Goal: Find specific page/section: Find specific page/section

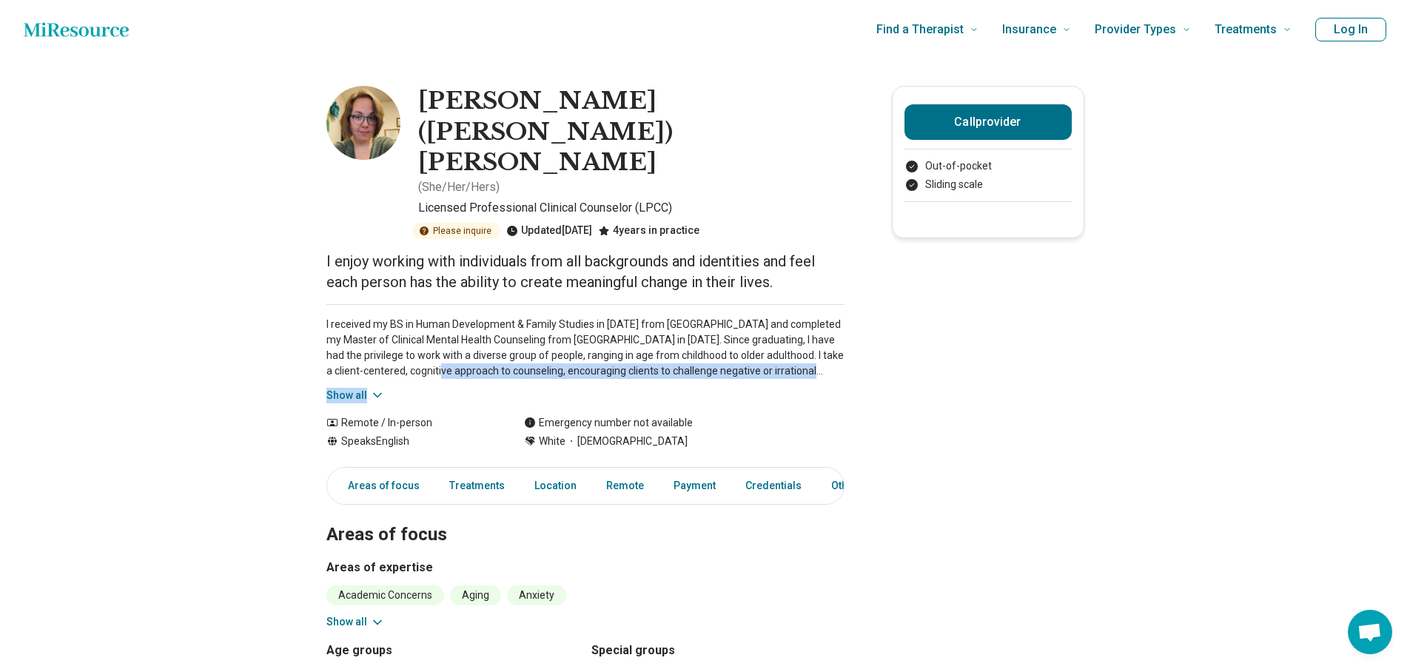
drag, startPoint x: 458, startPoint y: 314, endPoint x: 783, endPoint y: 323, distance: 325.2
click at [775, 323] on div "I received my BS in Human Development & Family Studies in [DATE] from [GEOGRAPH…" at bounding box center [586, 353] width 518 height 99
click at [812, 325] on div "I received my BS in Human Development & Family Studies in [DATE] from [GEOGRAPH…" at bounding box center [586, 353] width 518 height 99
click at [627, 317] on p "I received my BS in Human Development & Family Studies in [DATE] from [GEOGRAPH…" at bounding box center [586, 348] width 518 height 62
click at [378, 388] on icon at bounding box center [377, 395] width 15 height 15
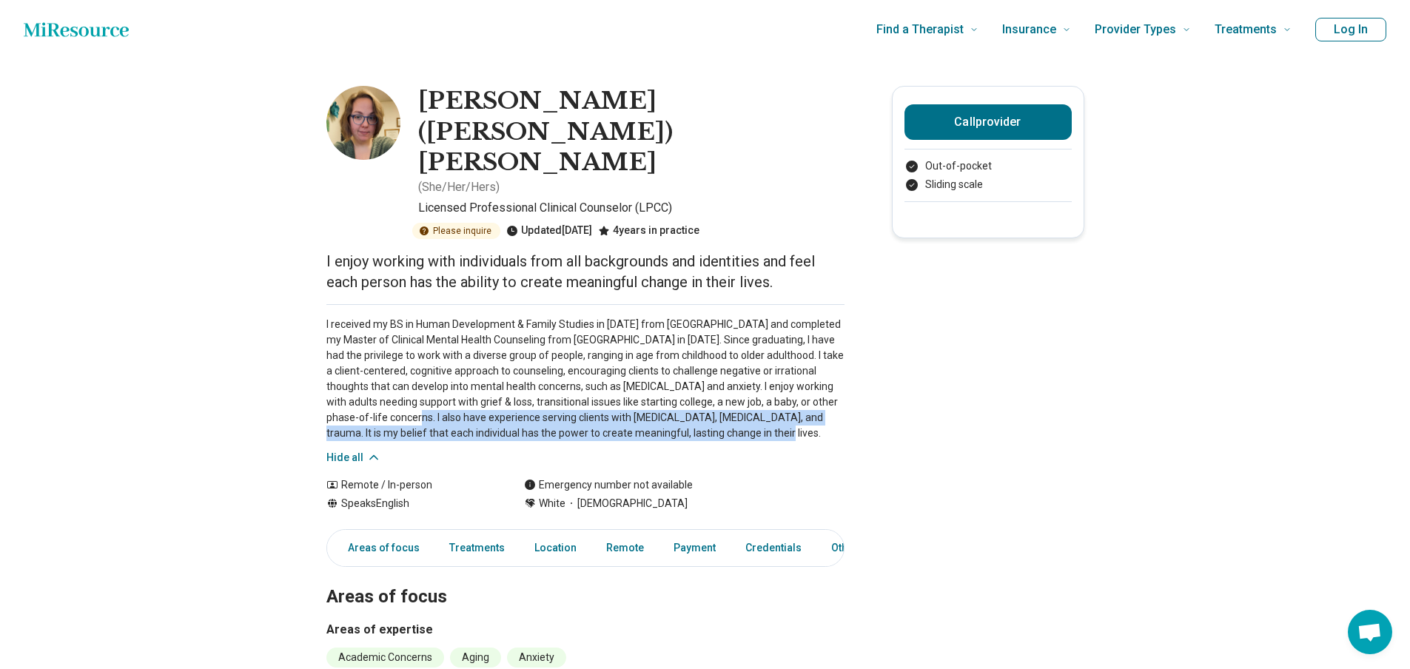
drag, startPoint x: 435, startPoint y: 360, endPoint x: 826, endPoint y: 364, distance: 390.2
click at [814, 367] on p "I received my BS in Human Development & Family Studies in [DATE] from [GEOGRAPH…" at bounding box center [586, 379] width 518 height 124
click at [830, 364] on p "I received my BS in Human Development & Family Studies in [DATE] from [GEOGRAPH…" at bounding box center [586, 379] width 518 height 124
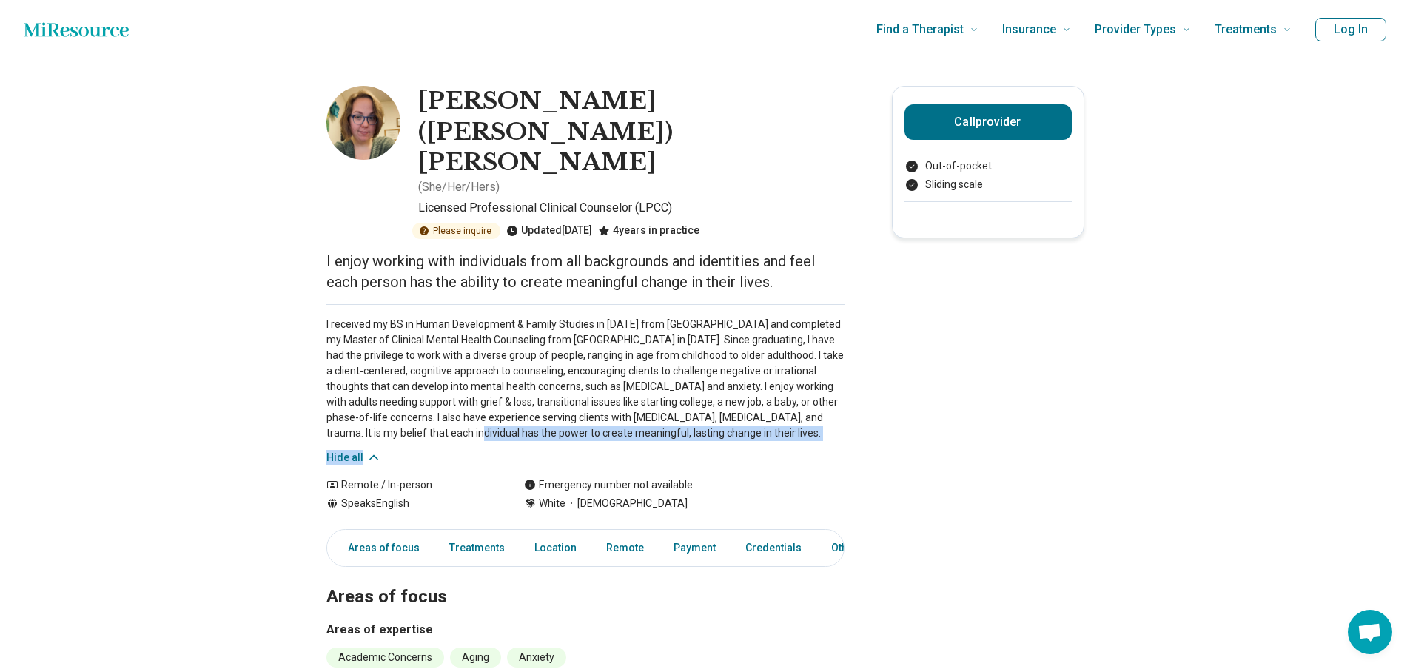
drag, startPoint x: 466, startPoint y: 369, endPoint x: 796, endPoint y: 390, distance: 330.9
click at [772, 378] on p "I received my BS in Human Development & Family Studies in [DATE] from [GEOGRAPH…" at bounding box center [586, 379] width 518 height 124
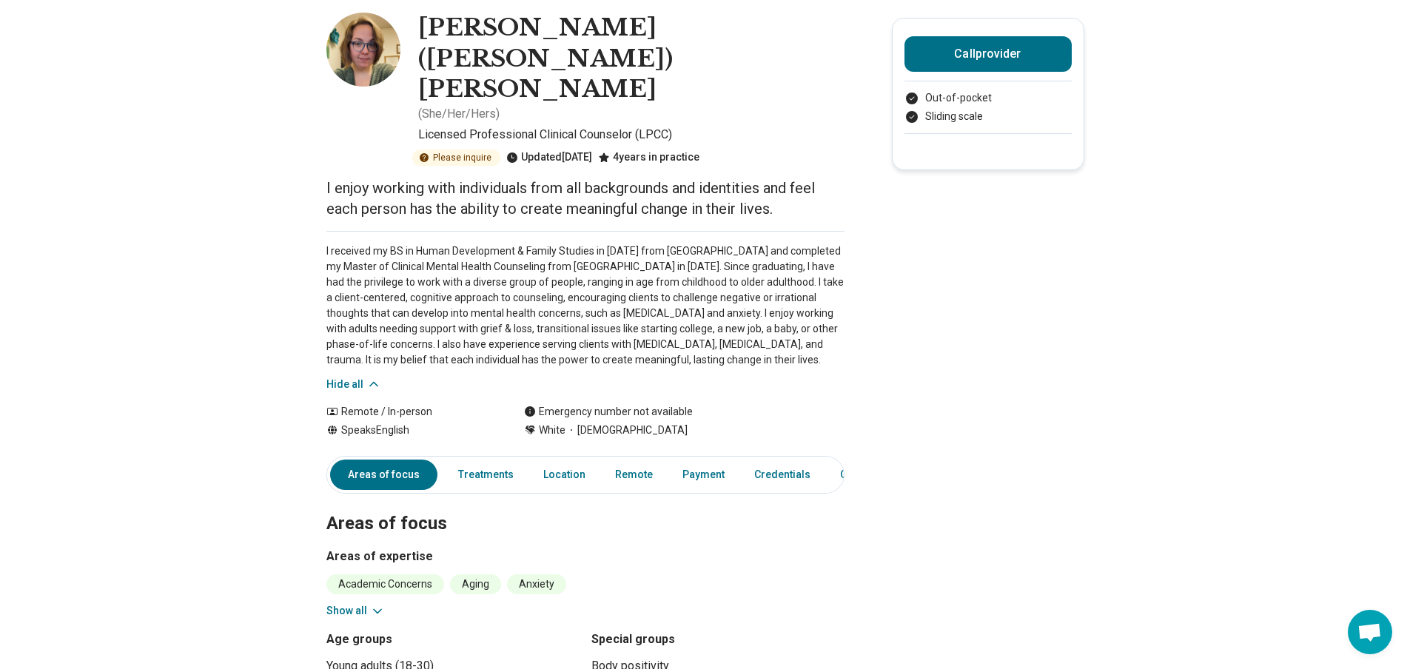
scroll to position [74, 0]
click at [492, 459] on link "Treatments" at bounding box center [485, 474] width 73 height 30
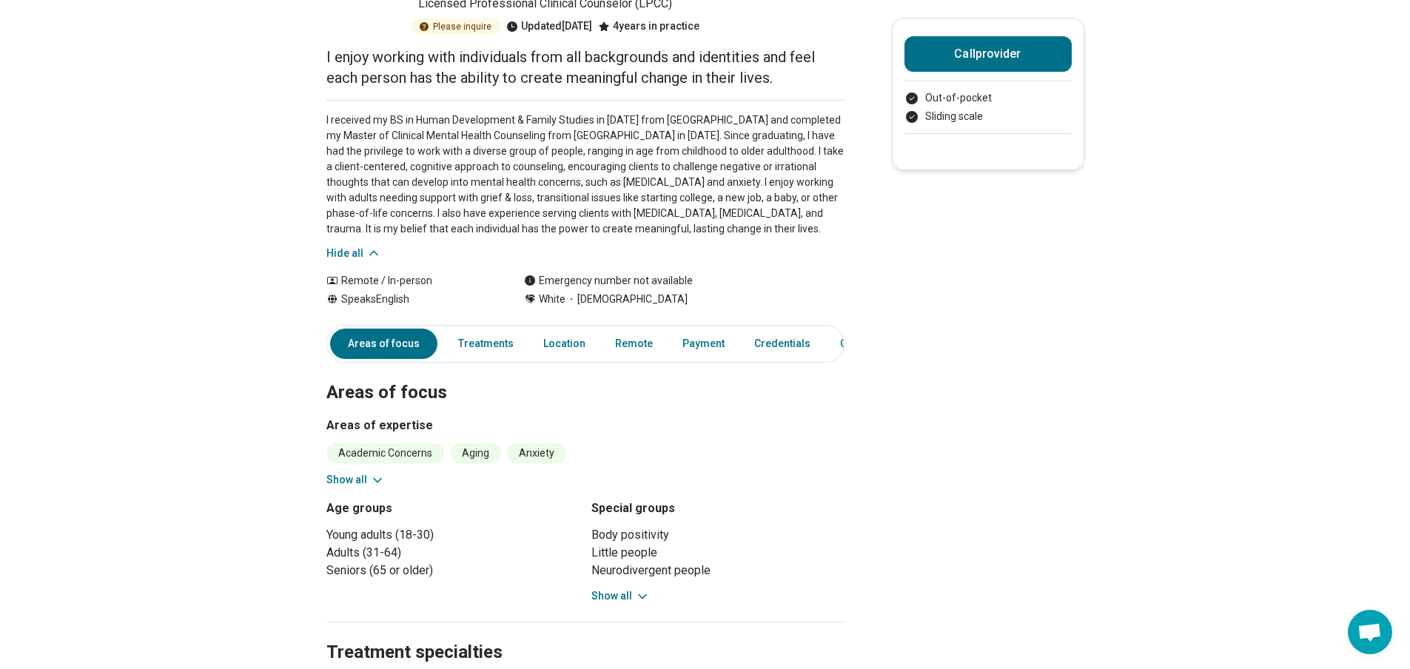
scroll to position [0, 0]
